Goal: Task Accomplishment & Management: Use online tool/utility

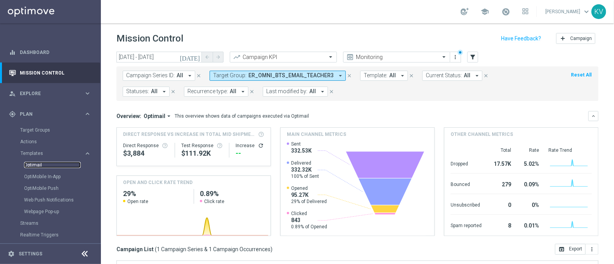
click at [35, 163] on link "Optimail" at bounding box center [52, 165] width 57 height 6
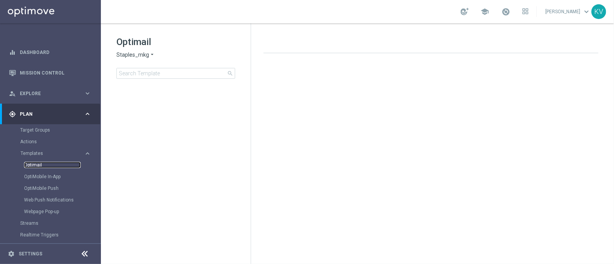
click at [31, 163] on link "Optimail" at bounding box center [52, 165] width 57 height 6
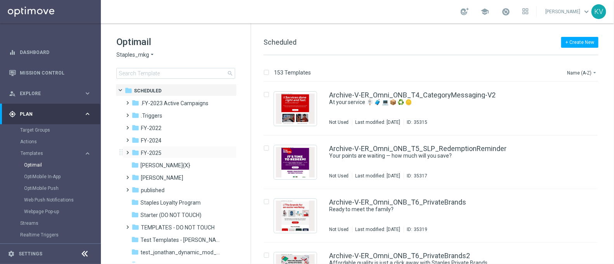
click at [127, 148] on span at bounding box center [126, 148] width 3 height 3
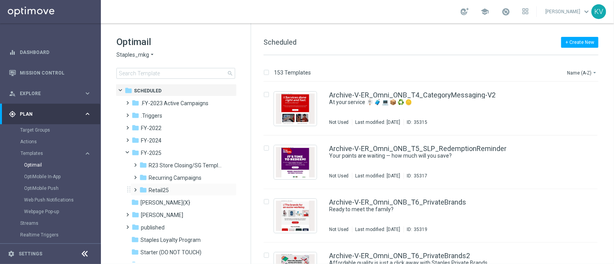
click at [136, 193] on span at bounding box center [135, 189] width 7 height 10
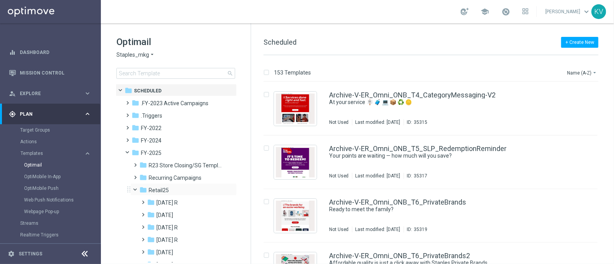
scroll to position [74, 0]
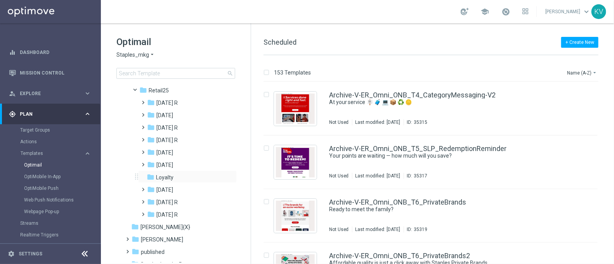
scroll to position [101, 0]
click at [144, 212] on span at bounding box center [141, 209] width 3 height 3
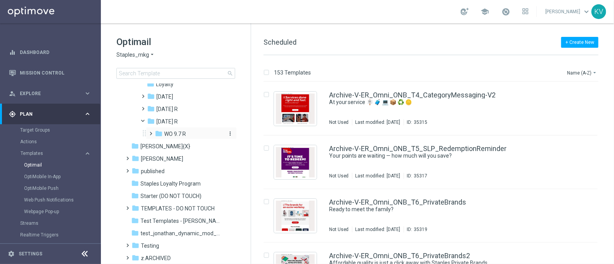
scroll to position [194, 0]
click at [151, 131] on span at bounding box center [149, 129] width 3 height 3
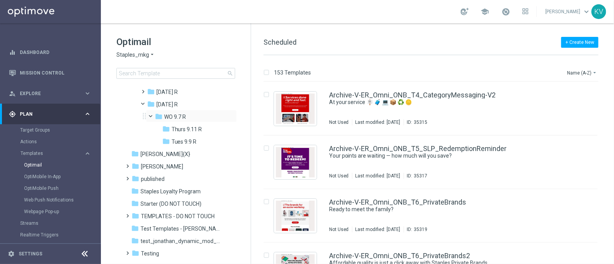
scroll to position [211, 0]
click at [182, 141] on span "Tues 9.9 R" at bounding box center [184, 140] width 25 height 7
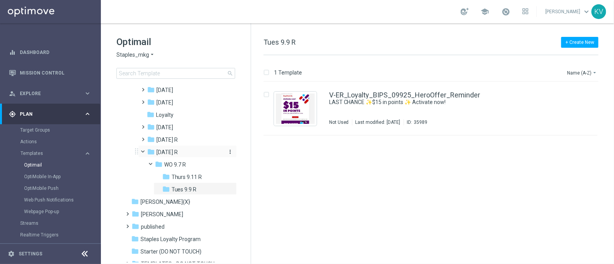
scroll to position [154, 0]
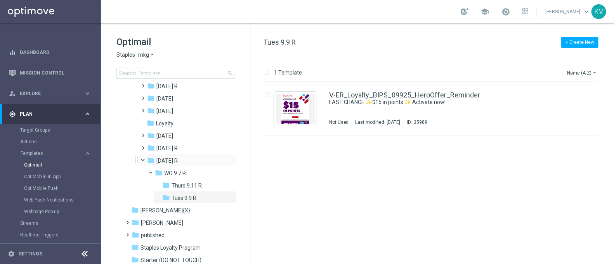
click at [145, 160] on span at bounding box center [146, 158] width 3 height 3
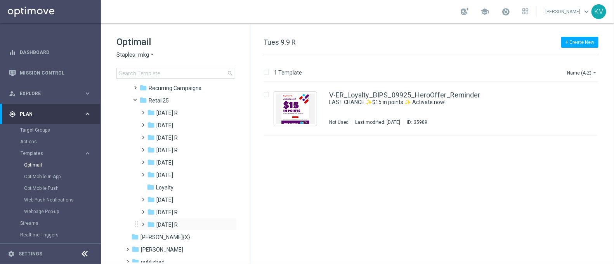
scroll to position [87, 0]
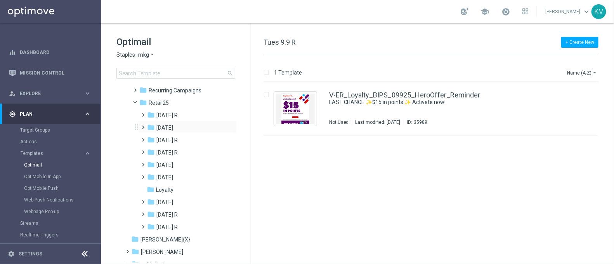
click at [142, 125] on span at bounding box center [141, 123] width 3 height 3
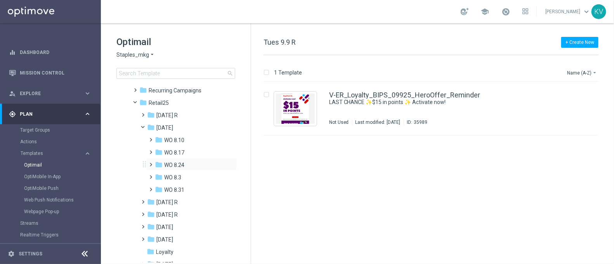
click at [150, 162] on span at bounding box center [149, 161] width 3 height 3
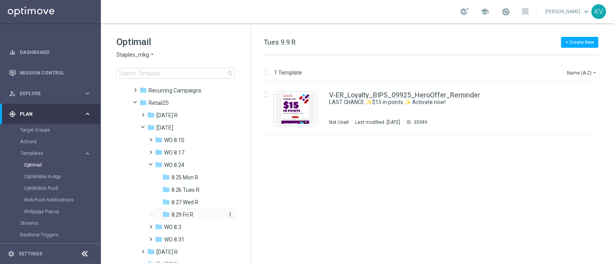
click at [195, 210] on div "folder 8.29 Fri R" at bounding box center [193, 214] width 63 height 9
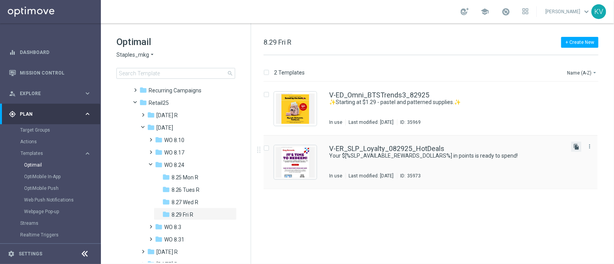
click at [577, 146] on icon "file_copy" at bounding box center [576, 147] width 6 height 6
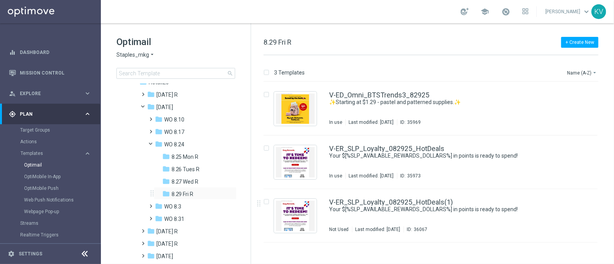
scroll to position [111, 0]
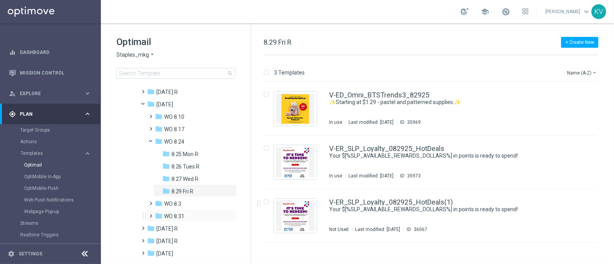
click at [151, 213] on span at bounding box center [149, 212] width 3 height 3
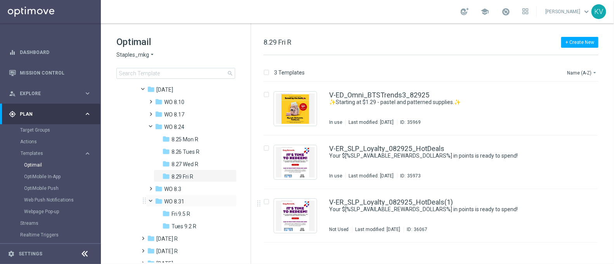
scroll to position [126, 0]
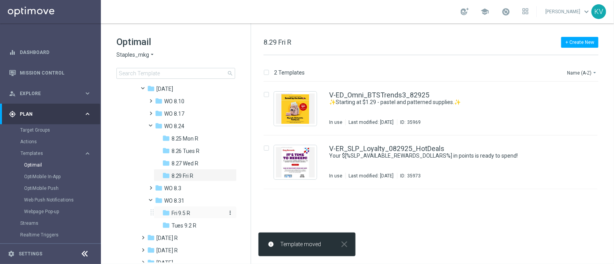
click at [184, 212] on span "Fri 9.5 R" at bounding box center [181, 213] width 19 height 7
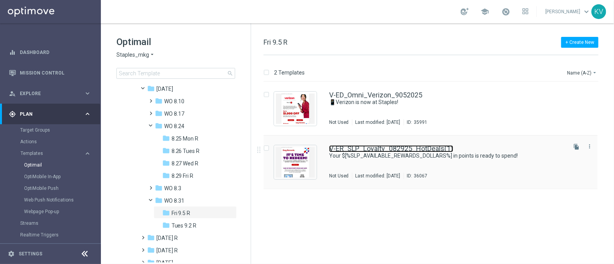
click at [358, 150] on link "V-ER_SLP_Loyalty_082925_HotDeals(1)" at bounding box center [391, 148] width 124 height 7
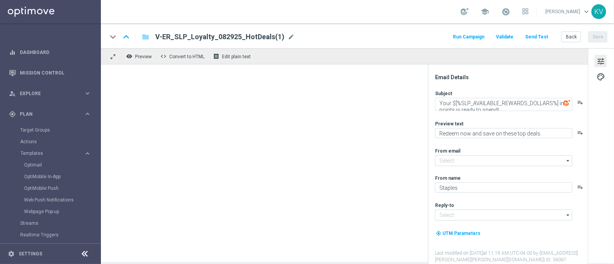
type input "[EMAIL_ADDRESS][DOMAIN_NAME]"
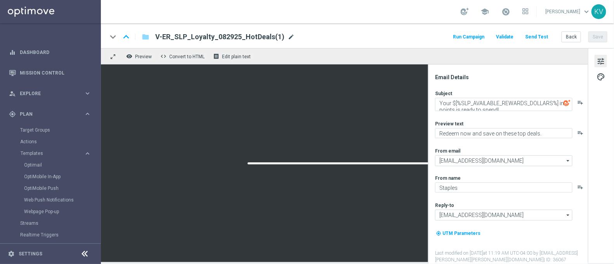
click at [288, 37] on span "mode_edit" at bounding box center [291, 36] width 7 height 7
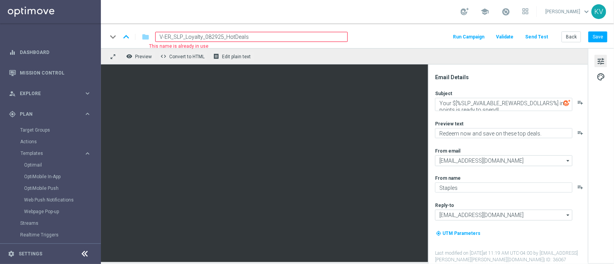
click at [210, 39] on input "V-ER_SLP_Loyalty_082925_HotDeals" at bounding box center [251, 37] width 193 height 10
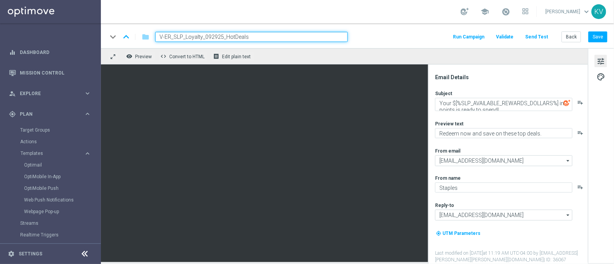
click at [216, 36] on input "V-ER_SLP_Loyalty_092925_HotDeals" at bounding box center [251, 37] width 193 height 10
type input "V-ER_SLP_Loyalty_090525_HotDeals"
click at [603, 34] on button "Save" at bounding box center [597, 36] width 19 height 11
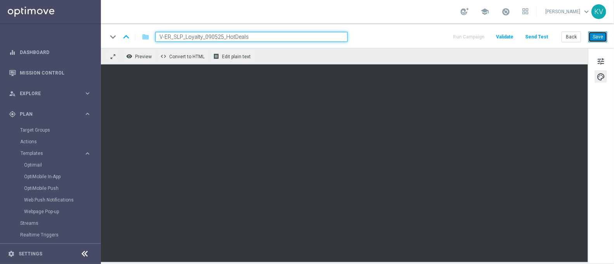
click at [602, 40] on button "Save" at bounding box center [597, 36] width 19 height 11
click at [604, 40] on button "Save" at bounding box center [597, 36] width 19 height 11
click at [603, 40] on button "Save" at bounding box center [597, 36] width 19 height 11
click at [600, 38] on button "Save" at bounding box center [597, 36] width 19 height 11
click at [595, 42] on button "Save" at bounding box center [597, 36] width 19 height 11
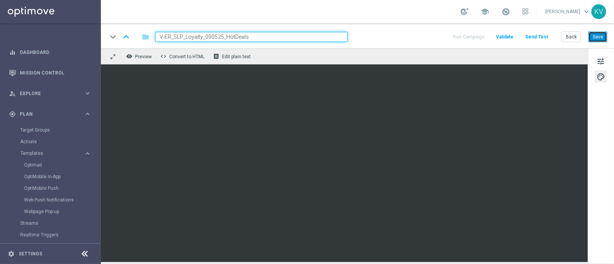
click at [604, 36] on button "Save" at bounding box center [597, 36] width 19 height 11
click at [605, 39] on button "Save" at bounding box center [597, 36] width 19 height 11
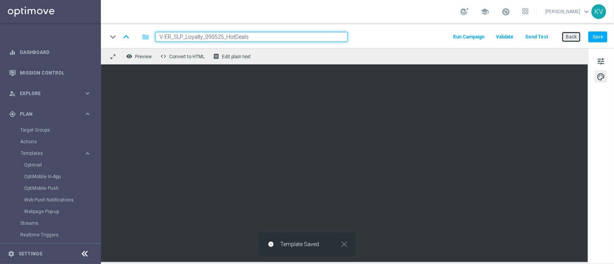
click at [570, 35] on button "Back" at bounding box center [571, 36] width 19 height 11
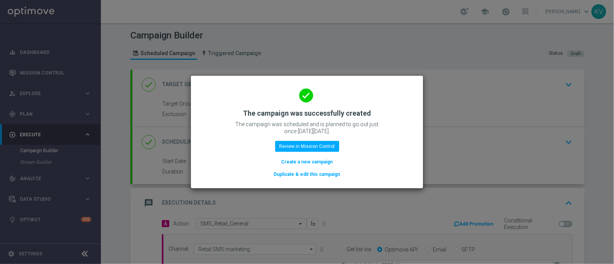
scroll to position [169, 0]
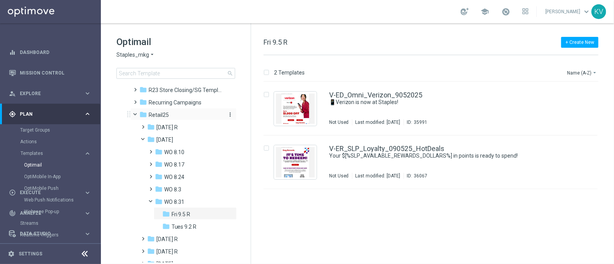
scroll to position [77, 0]
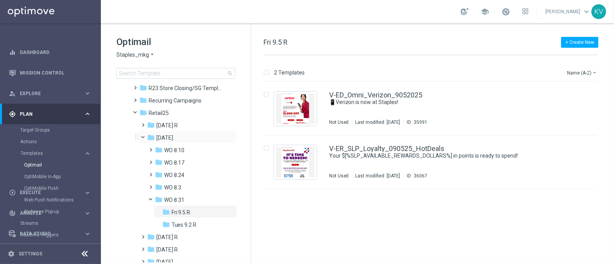
click at [145, 137] on span at bounding box center [146, 135] width 3 height 3
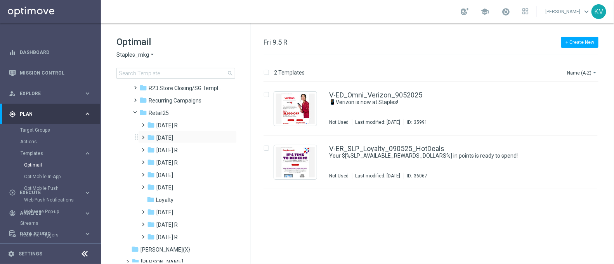
click at [142, 135] on span at bounding box center [141, 133] width 3 height 3
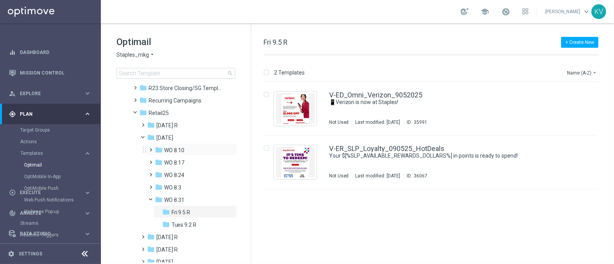
click at [152, 153] on span at bounding box center [151, 149] width 7 height 10
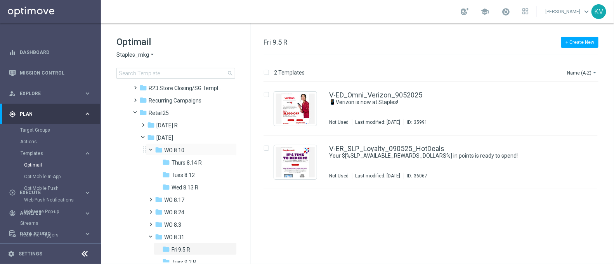
click at [153, 150] on span at bounding box center [154, 147] width 3 height 3
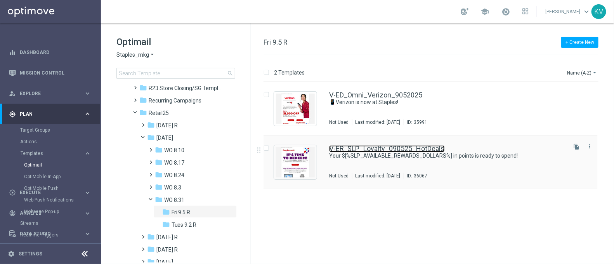
click at [368, 145] on link "V-ER_SLP_Loyalty_090525_HotDeals" at bounding box center [387, 148] width 116 height 7
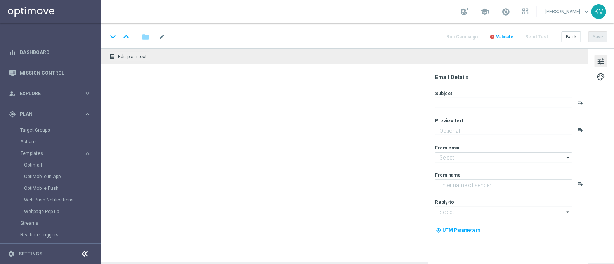
type textarea "Redeem now and save on these top deals."
type textarea "Staples"
type input "[EMAIL_ADDRESS][DOMAIN_NAME]"
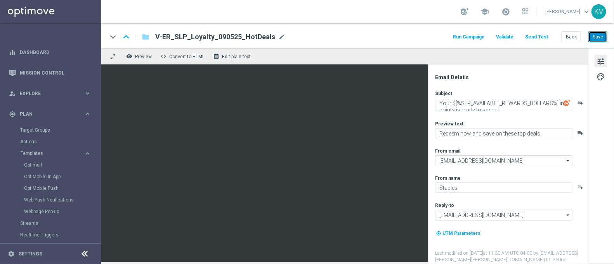
click at [600, 36] on button "Save" at bounding box center [597, 36] width 19 height 11
click at [569, 37] on button "Back" at bounding box center [571, 36] width 19 height 11
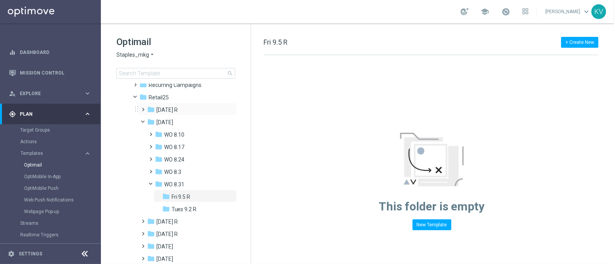
scroll to position [95, 0]
click at [151, 155] on span at bounding box center [149, 153] width 3 height 3
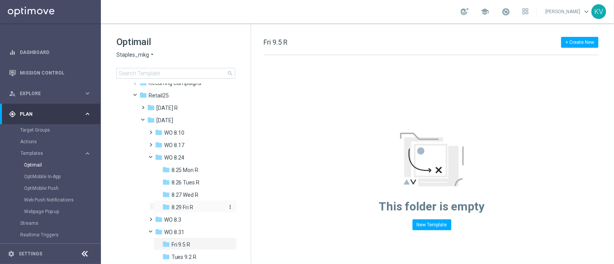
click at [186, 207] on span "8.29 Fri R" at bounding box center [183, 207] width 22 height 7
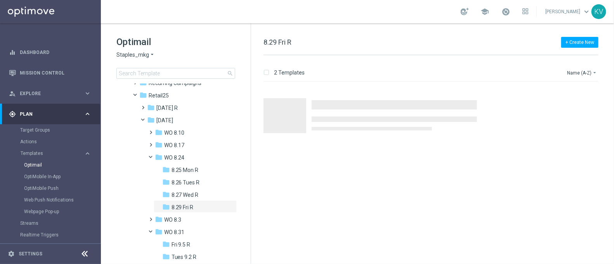
scroll to position [138, 0]
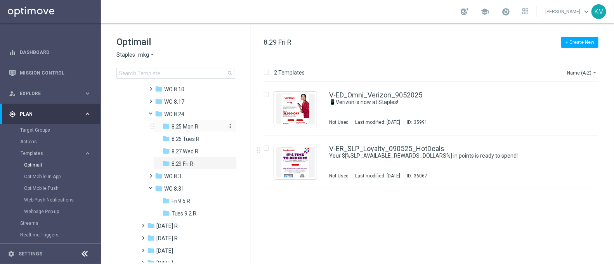
click at [189, 123] on span "8.25 Mon R" at bounding box center [185, 126] width 27 height 7
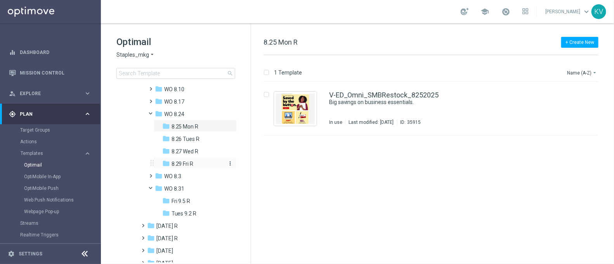
click at [188, 161] on span "8.29 Fri R" at bounding box center [183, 163] width 22 height 7
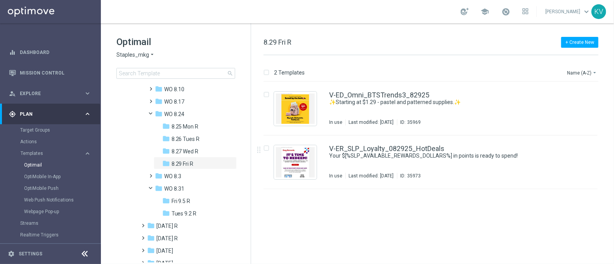
click at [425, 223] on div "insert_drive_file V-ED_Omni_BTSTrends3_82925 ✨Starting at $1.29 - pastel and pa…" at bounding box center [434, 173] width 357 height 182
click at [186, 202] on span "Fri 9.5 R" at bounding box center [181, 201] width 19 height 7
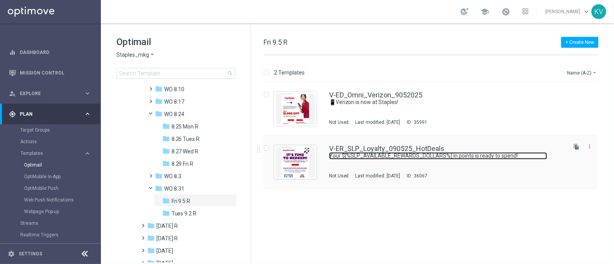
click at [343, 158] on link "Your $[%SLP_AVAILABLE_REWARDS_DOLLARS%] in points is ready to spend!" at bounding box center [438, 155] width 218 height 7
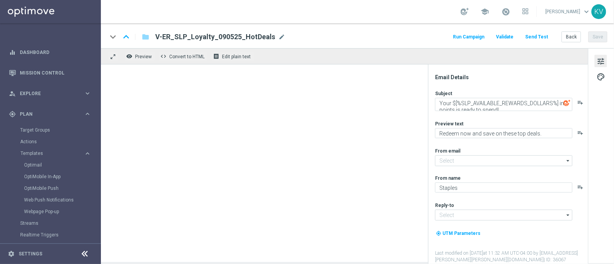
type input "[EMAIL_ADDRESS][DOMAIN_NAME]"
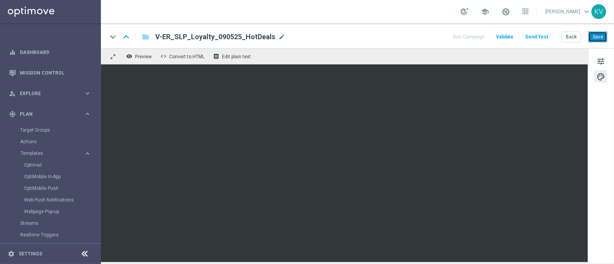
click at [593, 40] on button "Save" at bounding box center [597, 36] width 19 height 11
click at [598, 32] on button "Save" at bounding box center [597, 36] width 19 height 11
click at [279, 34] on span "mode_edit" at bounding box center [281, 36] width 7 height 7
click at [548, 34] on button "Send Test" at bounding box center [536, 37] width 25 height 10
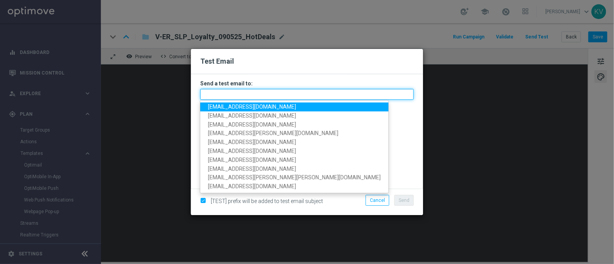
click at [310, 95] on input "text" at bounding box center [306, 94] width 213 height 11
paste input "[EMAIL_ADDRESS][DOMAIN_NAME]"
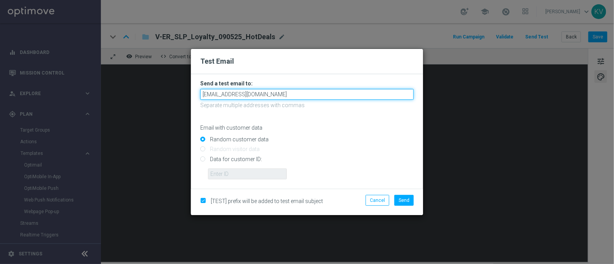
type input "[EMAIL_ADDRESS][DOMAIN_NAME]"
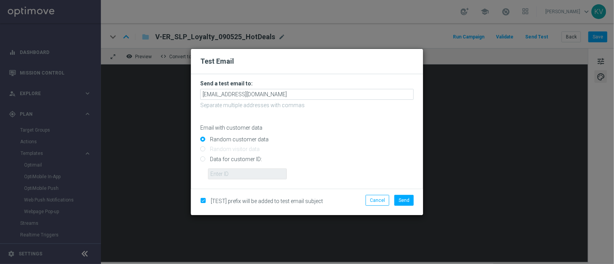
click at [257, 161] on input "Data for customer ID:" at bounding box center [306, 162] width 213 height 11
radio input "true"
click at [262, 175] on input "text" at bounding box center [247, 173] width 79 height 11
click at [229, 173] on input "text" at bounding box center [247, 173] width 79 height 11
paste input "10000070600"
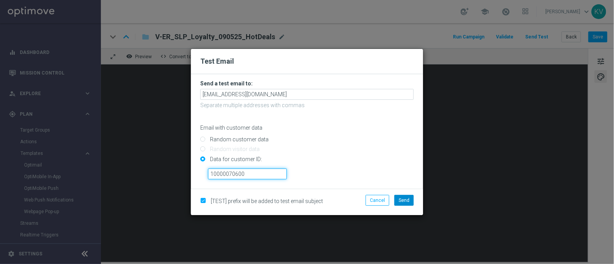
type input "10000070600"
click at [406, 201] on span "Send" at bounding box center [404, 200] width 11 height 5
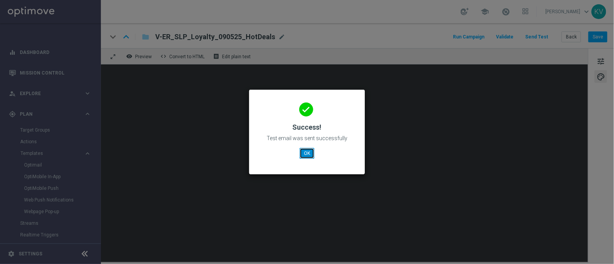
click at [301, 156] on button "OK" at bounding box center [307, 153] width 15 height 11
